Goal: Register for event/course

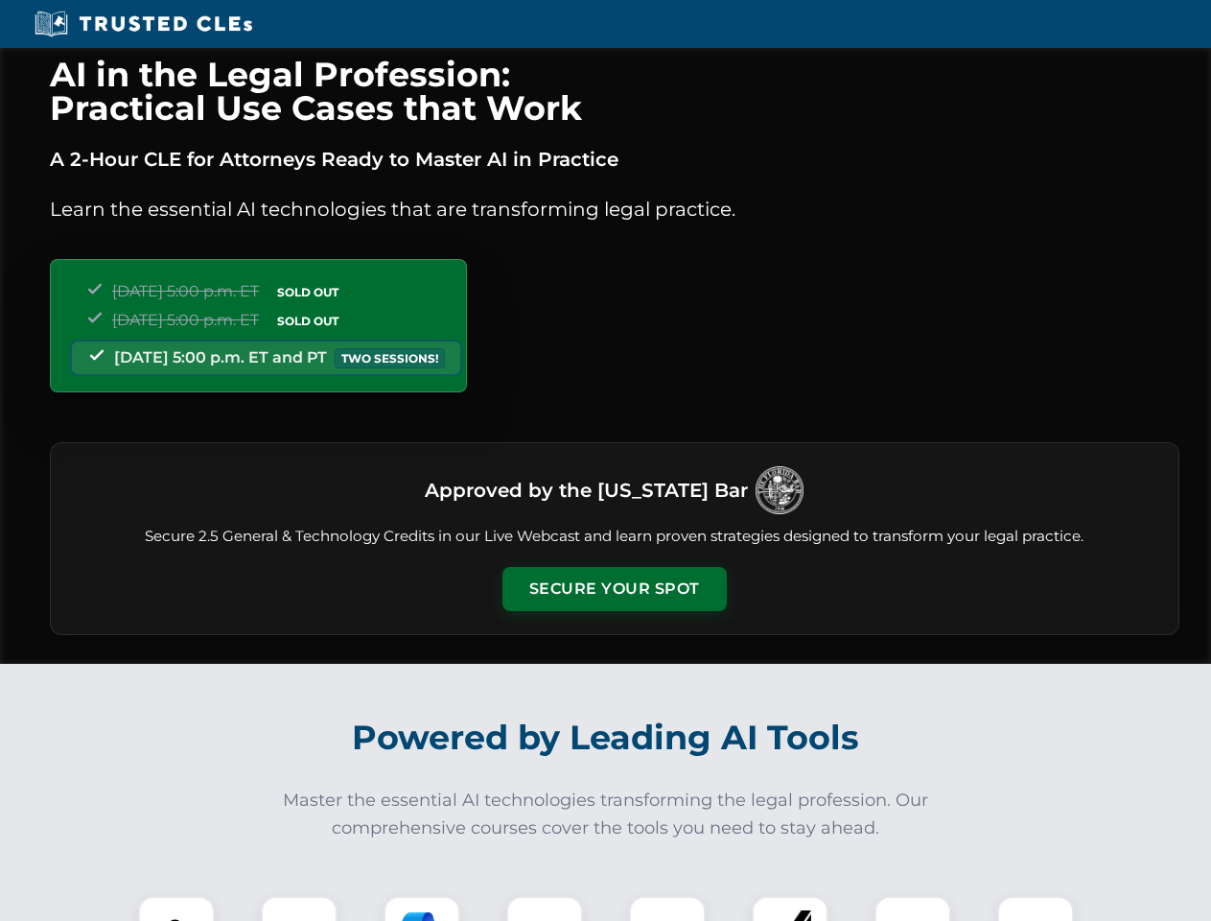
click at [614, 589] on button "Secure Your Spot" at bounding box center [614, 589] width 224 height 44
click at [176, 908] on img at bounding box center [177, 934] width 56 height 56
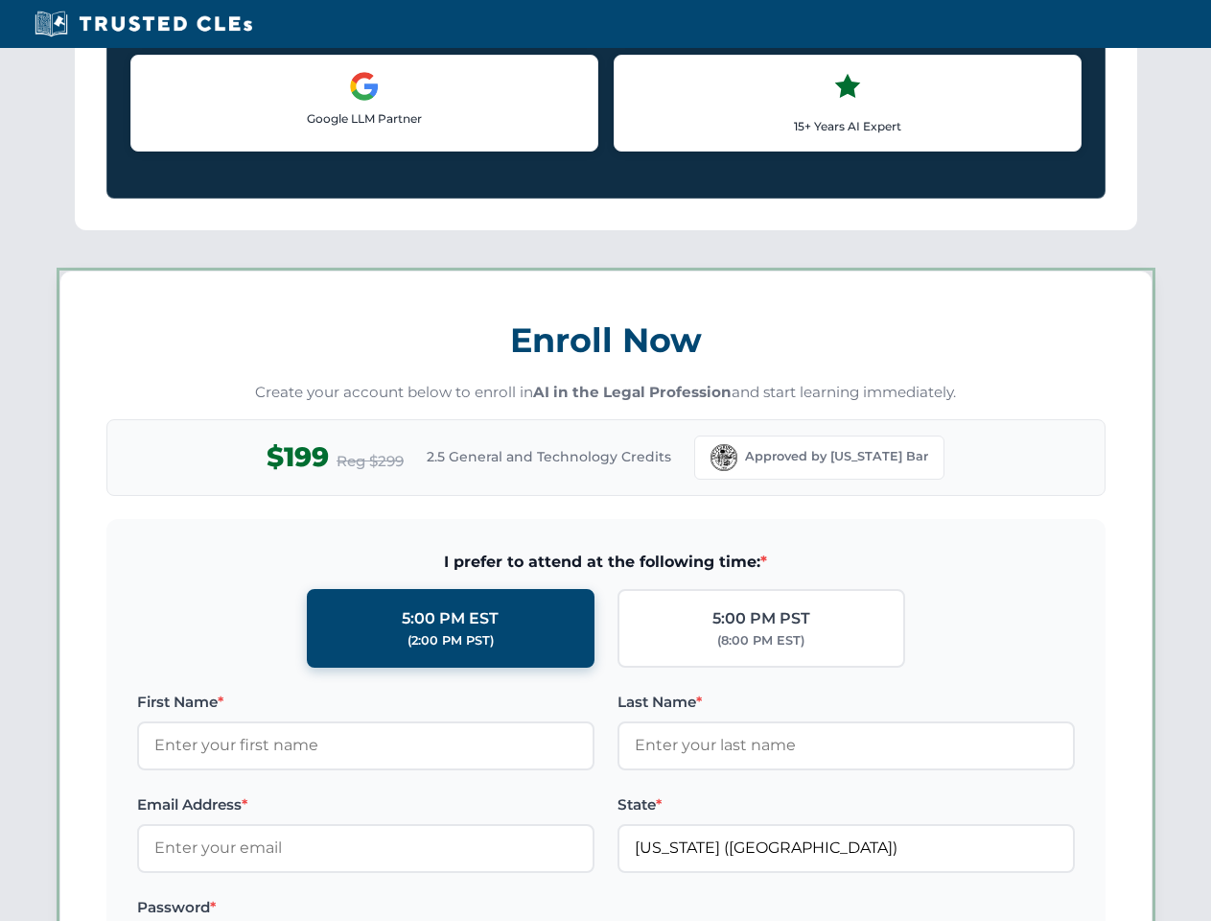
click at [422, 908] on label "Password *" at bounding box center [365, 907] width 457 height 23
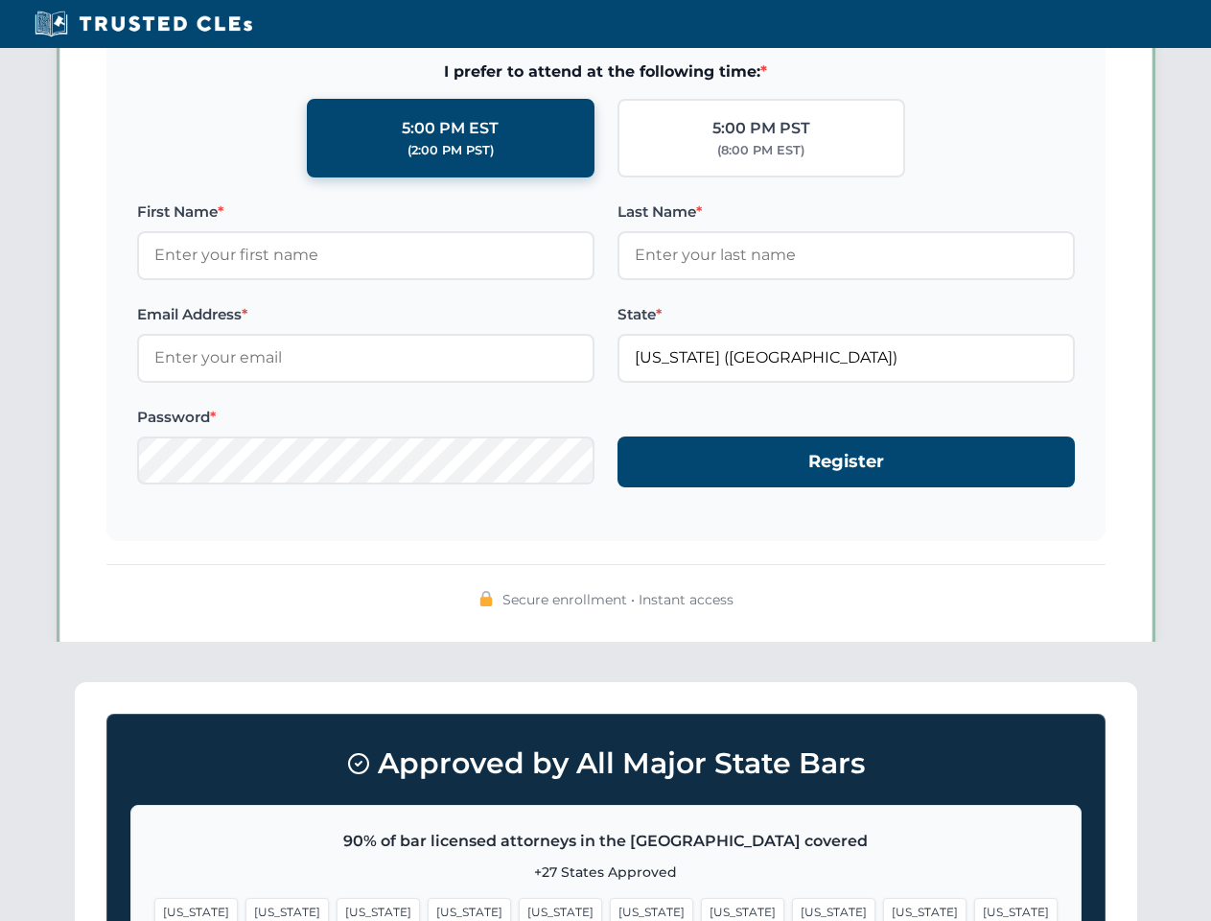
click at [883, 908] on span "[US_STATE]" at bounding box center [924, 912] width 83 height 28
